Goal: Complete application form

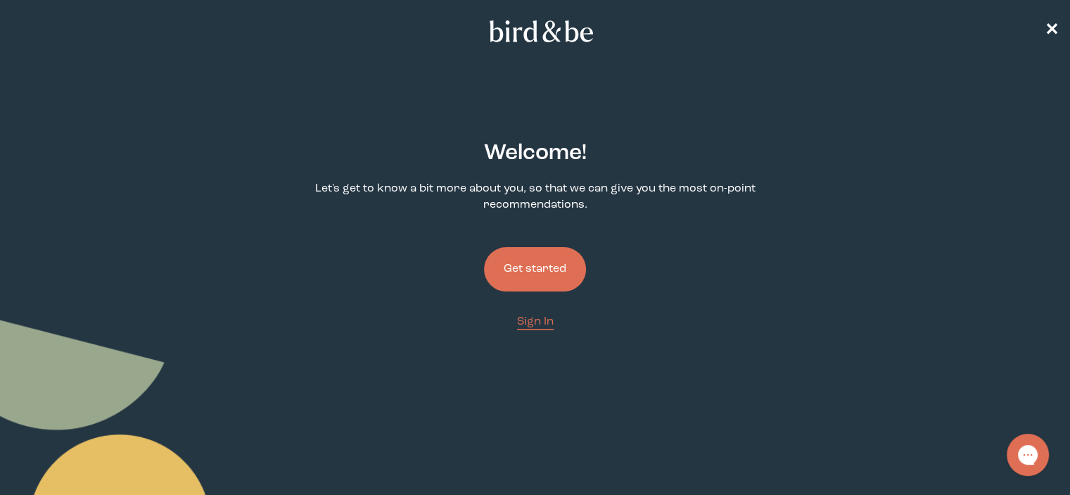
click at [523, 276] on button "Get started" at bounding box center [535, 269] width 102 height 44
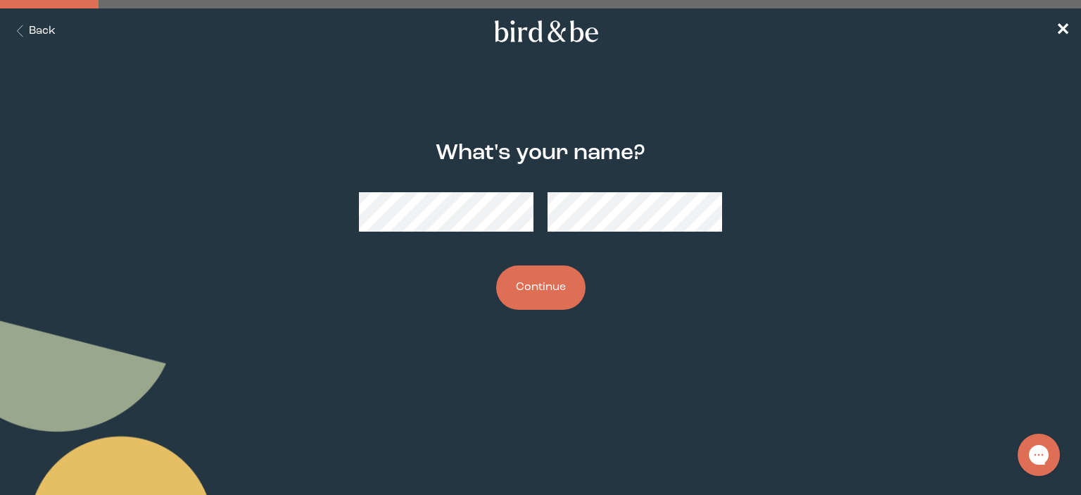
click at [548, 298] on button "Continue" at bounding box center [540, 287] width 89 height 44
click at [543, 285] on button "Continue" at bounding box center [540, 287] width 89 height 44
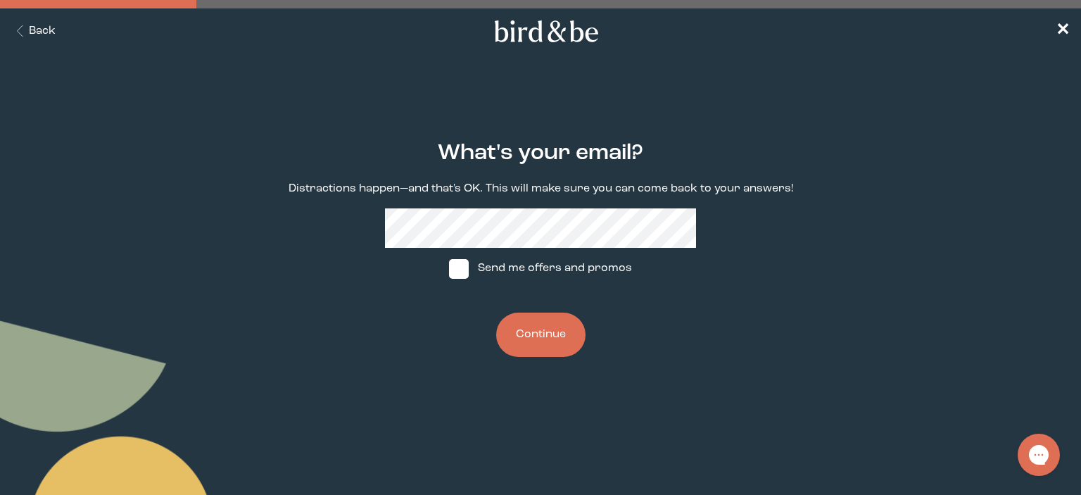
click at [547, 347] on button "Continue" at bounding box center [540, 334] width 89 height 44
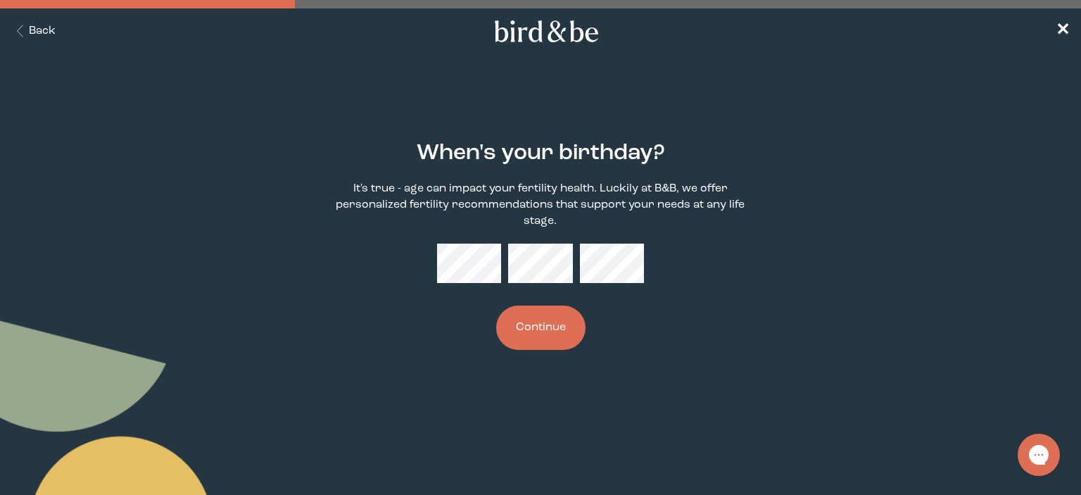
click at [548, 331] on button "Continue" at bounding box center [540, 327] width 89 height 44
click at [561, 310] on button "Continue" at bounding box center [540, 327] width 89 height 44
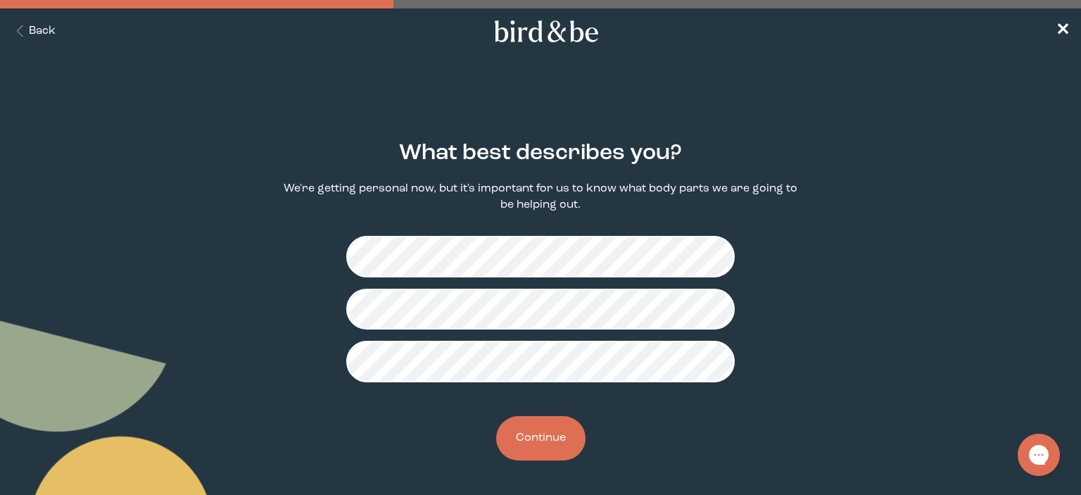
click at [557, 426] on button "Continue" at bounding box center [540, 438] width 89 height 44
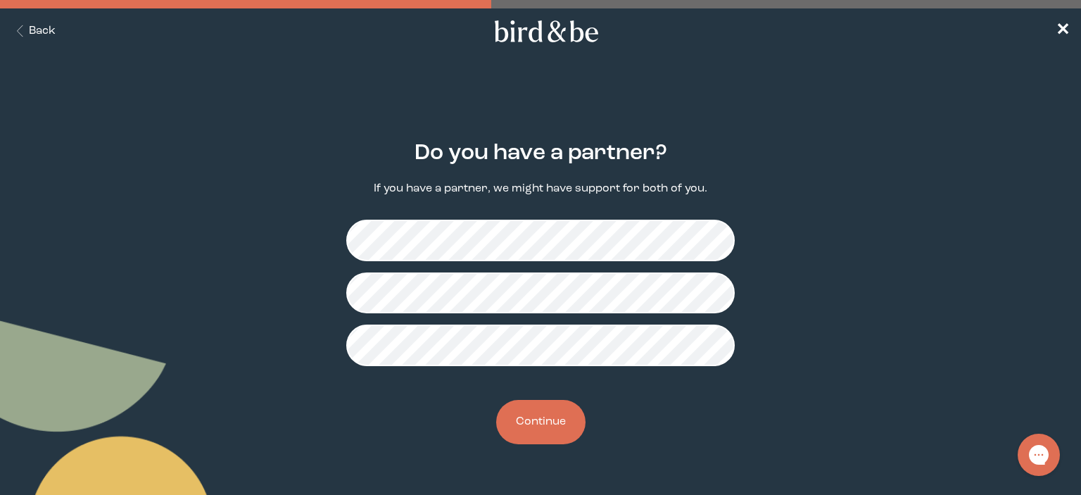
click at [547, 432] on button "Continue" at bounding box center [540, 422] width 89 height 44
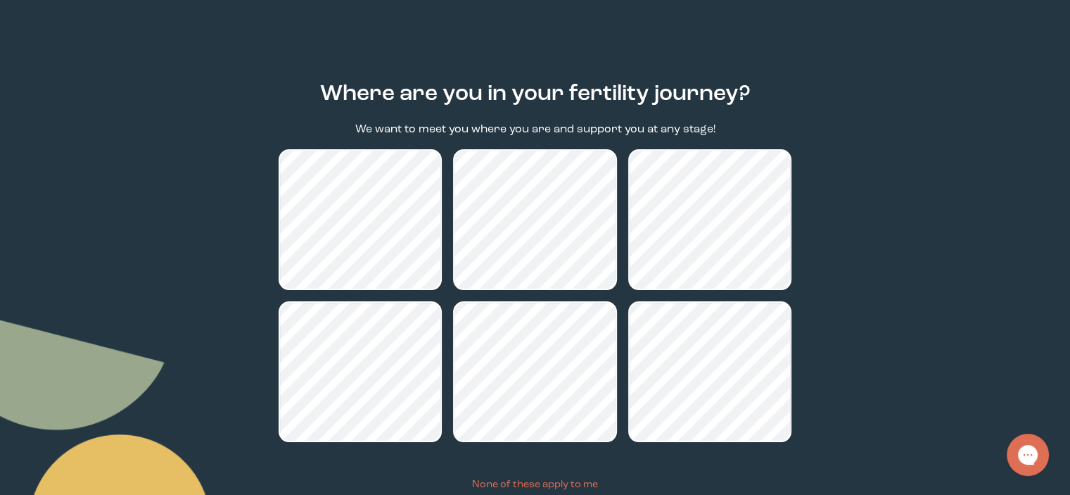
scroll to position [161, 0]
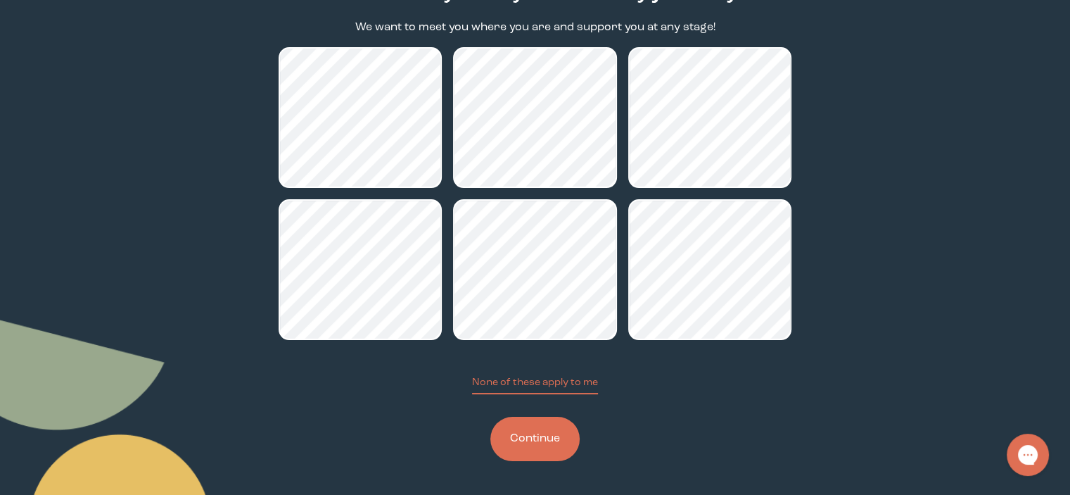
click at [537, 461] on div "Where are you in your fertility journey? We want to meet you where you are and …" at bounding box center [535, 220] width 513 height 526
click at [546, 440] on button "Continue" at bounding box center [534, 439] width 89 height 44
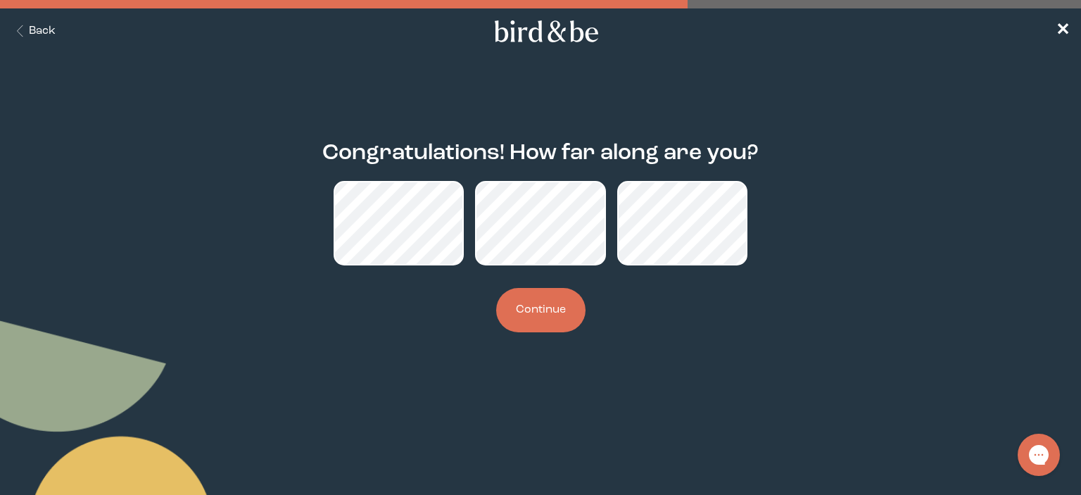
click at [543, 317] on button "Continue" at bounding box center [540, 310] width 89 height 44
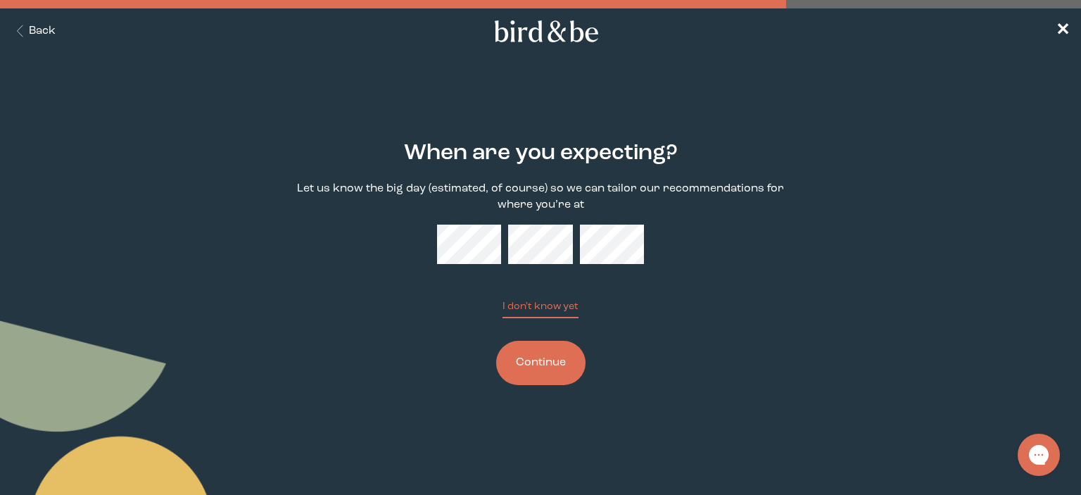
click at [549, 343] on button "Continue" at bounding box center [540, 363] width 89 height 44
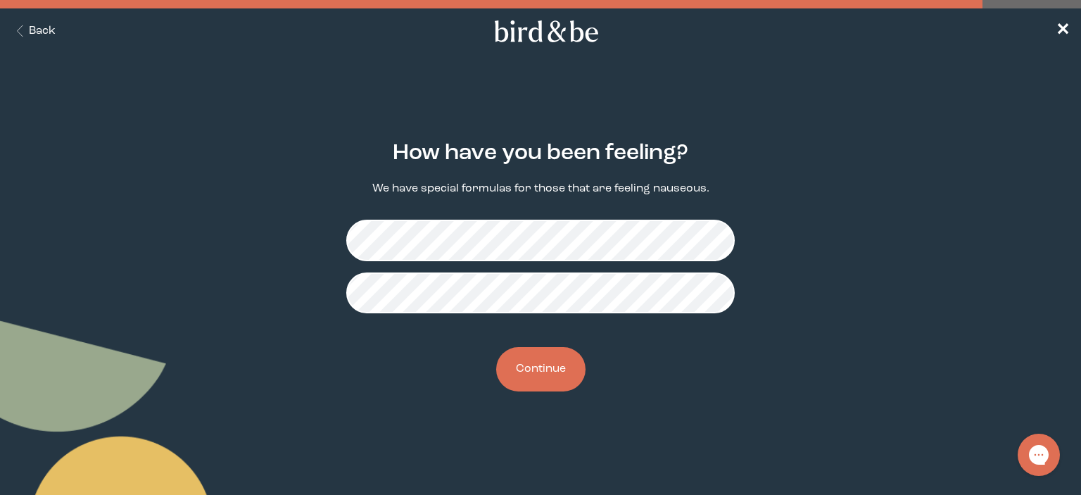
click at [553, 371] on button "Continue" at bounding box center [540, 369] width 89 height 44
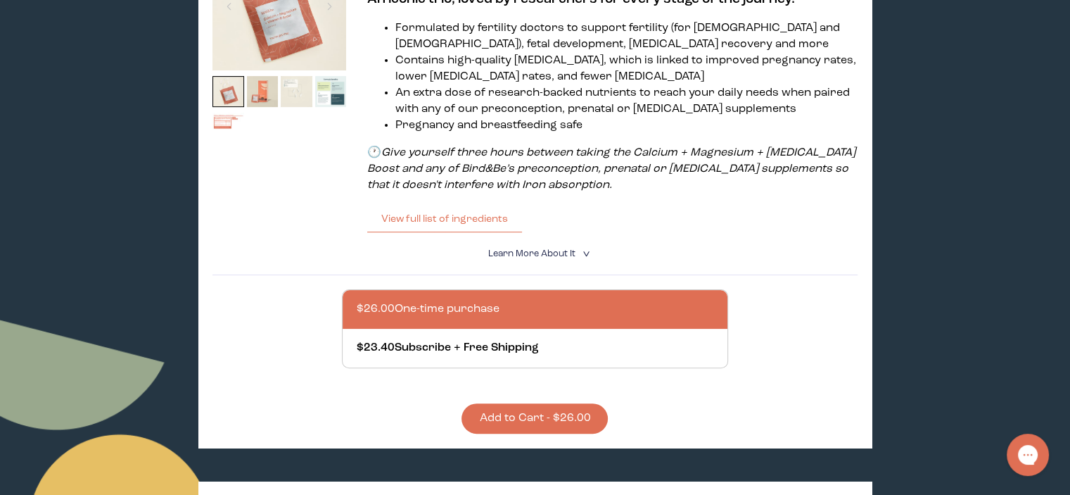
scroll to position [239, 0]
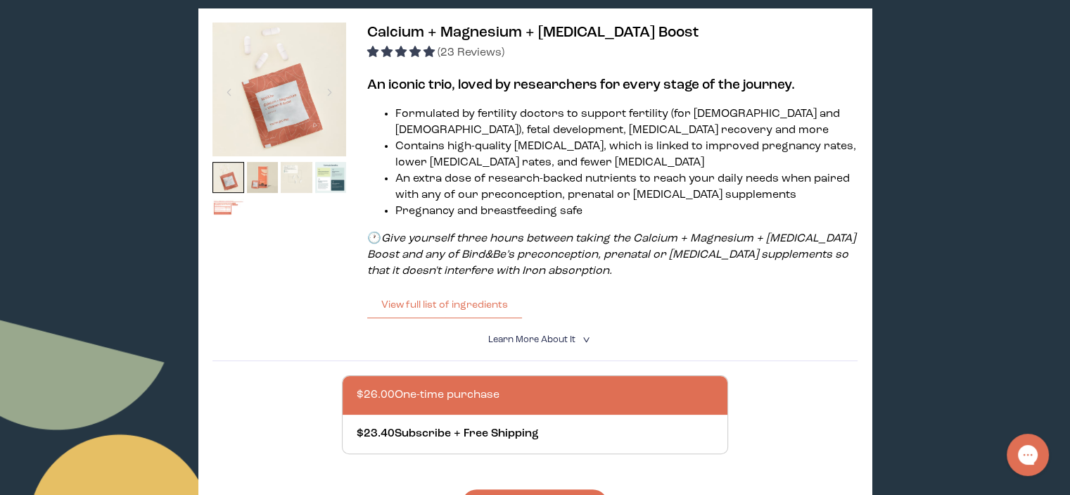
click at [282, 51] on img at bounding box center [280, 90] width 134 height 134
click at [333, 105] on div at bounding box center [329, 92] width 19 height 31
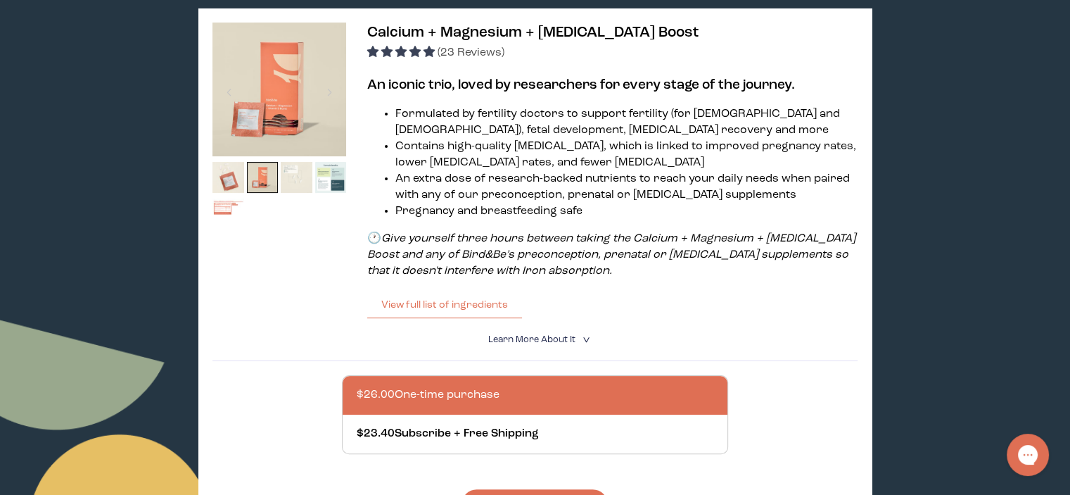
click at [535, 343] on span "Learn More About it" at bounding box center [531, 339] width 87 height 9
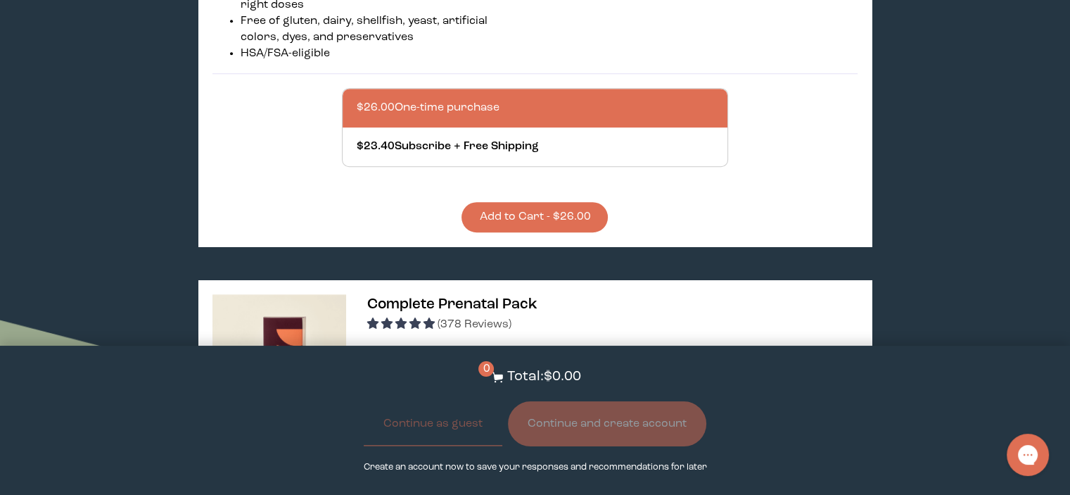
scroll to position [761, 0]
